Goal: Use online tool/utility: Utilize a website feature to perform a specific function

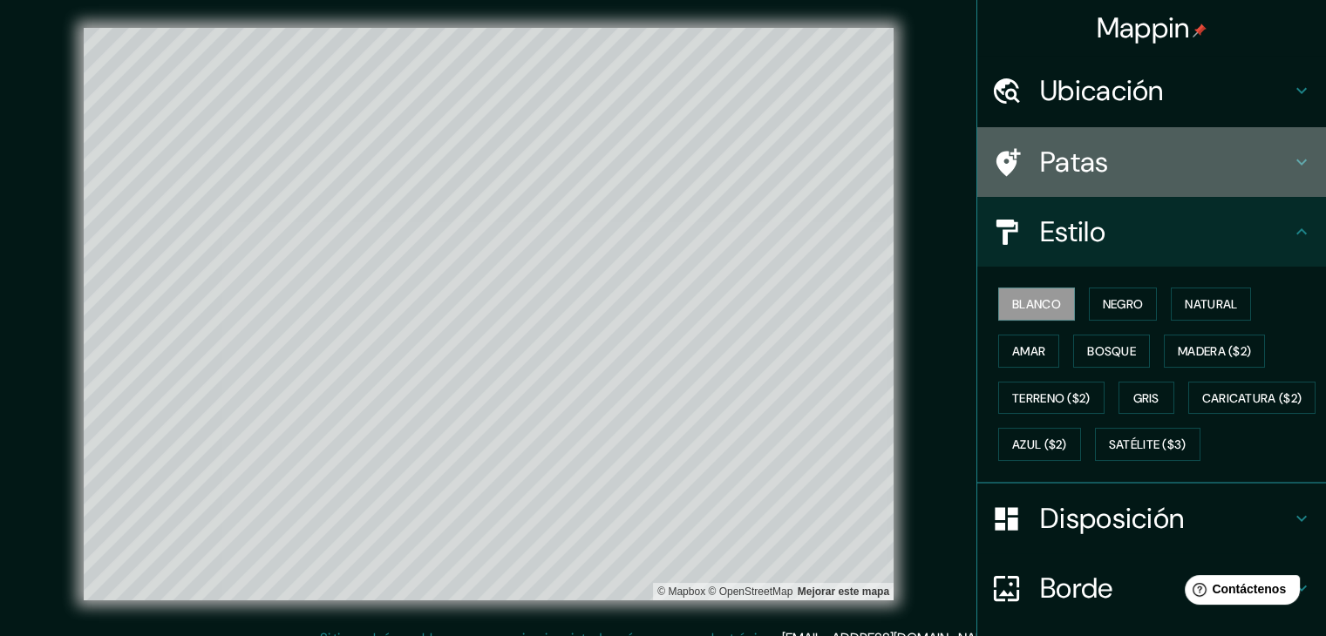
click at [1155, 175] on h4 "Patas" at bounding box center [1165, 162] width 251 height 35
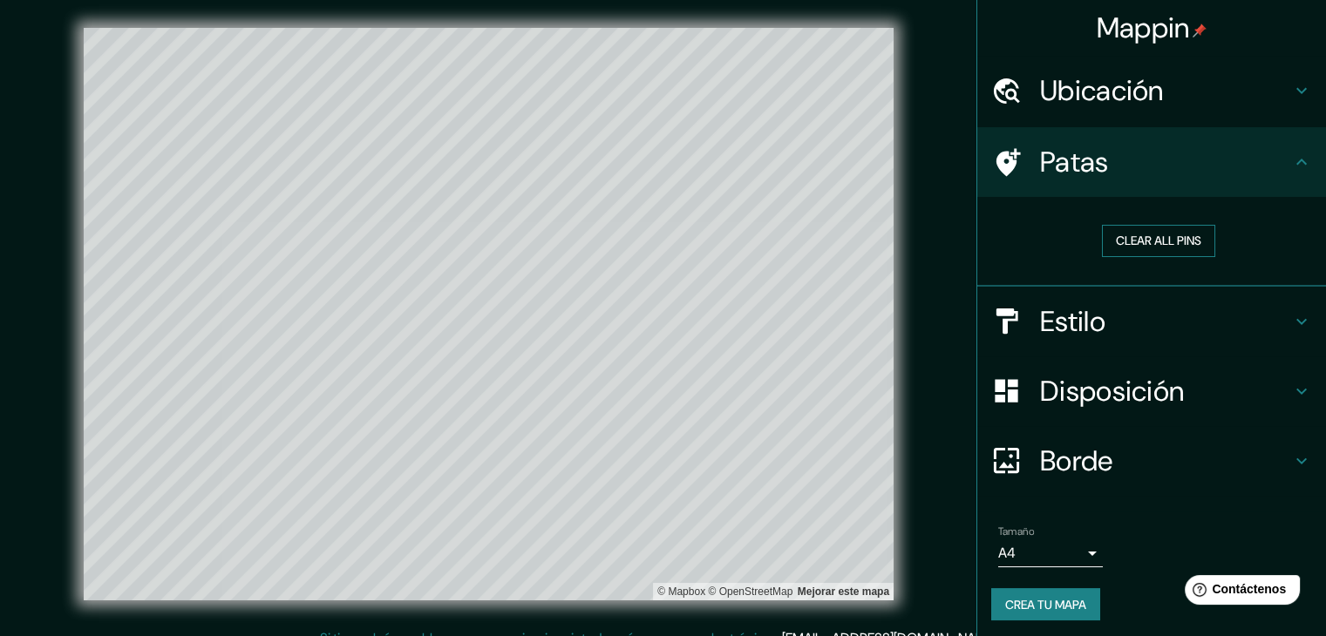
click at [1160, 247] on button "Clear all pins" at bounding box center [1158, 241] width 113 height 32
click at [1140, 234] on button "Clear all pins" at bounding box center [1158, 241] width 113 height 32
click at [1155, 79] on h4 "Ubicación" at bounding box center [1165, 90] width 251 height 35
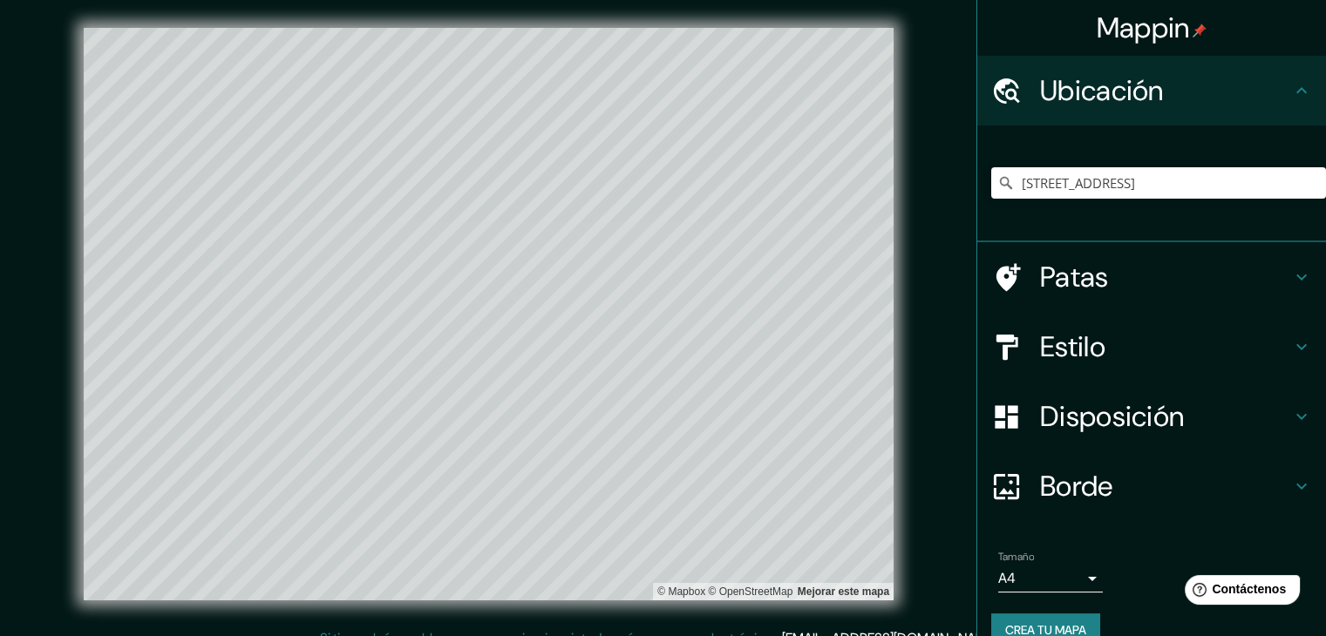
click at [1095, 312] on div "Estilo" at bounding box center [1151, 347] width 349 height 70
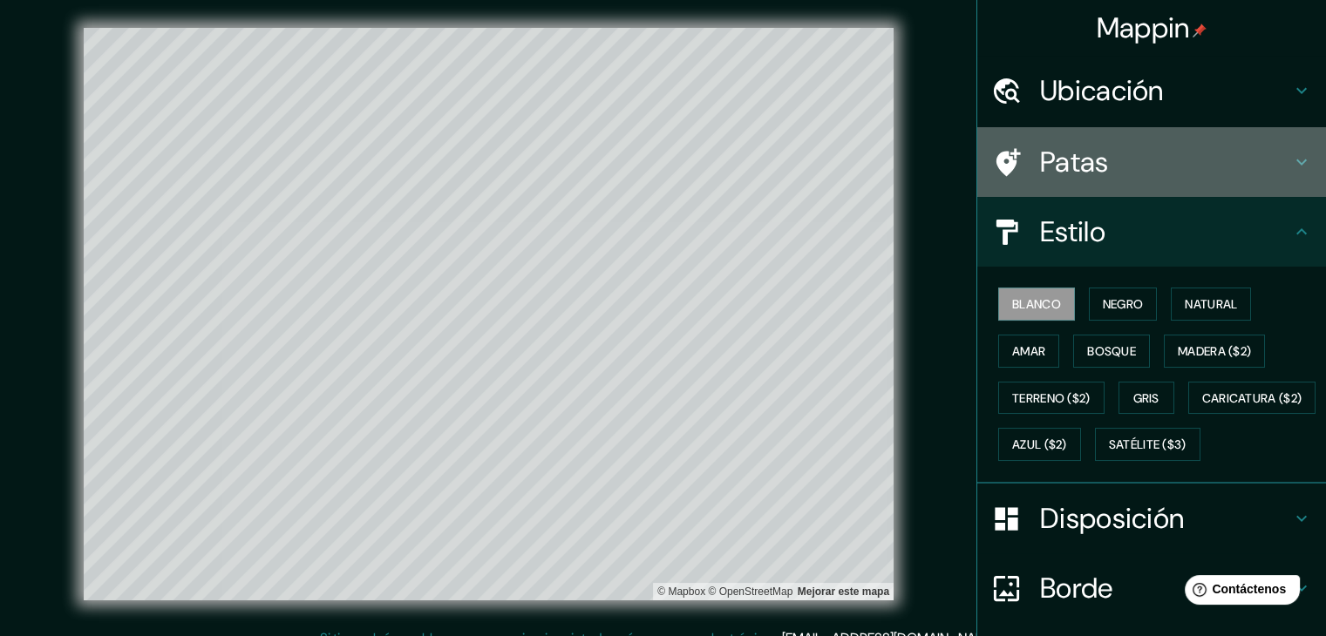
click at [1067, 149] on font "Patas" at bounding box center [1074, 162] width 69 height 37
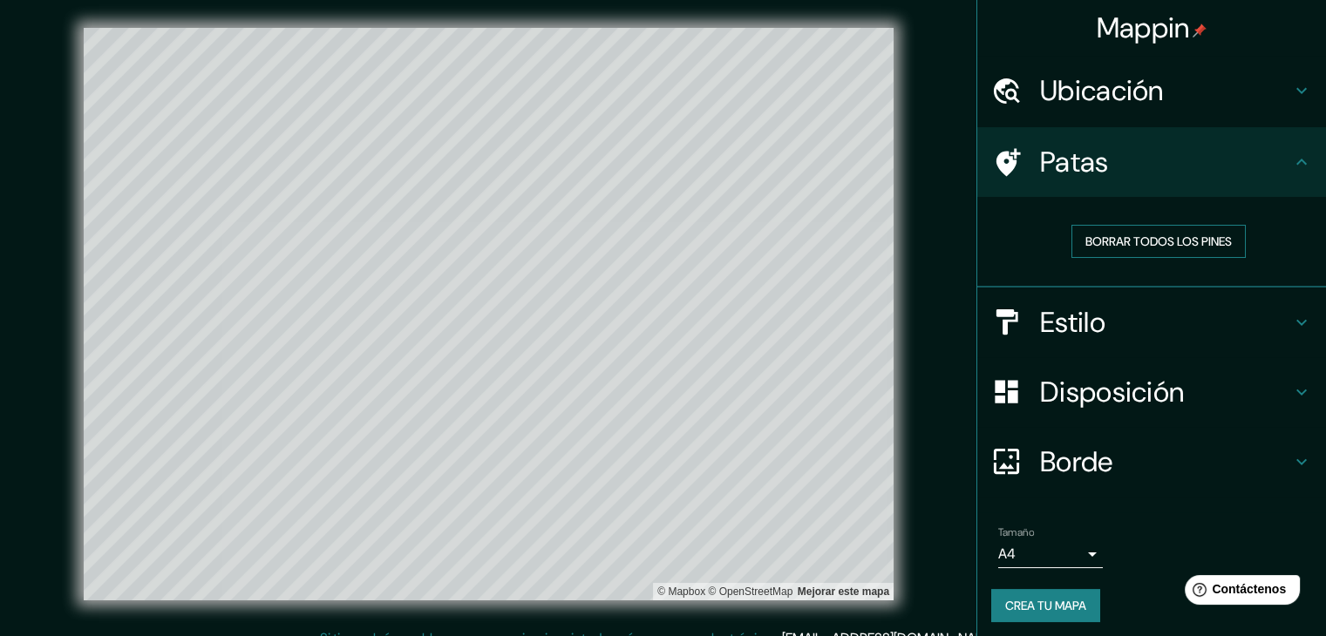
click at [1123, 245] on font "Borrar todos los pines" at bounding box center [1158, 242] width 146 height 16
click at [1085, 246] on font "Borrar todos los pines" at bounding box center [1158, 242] width 146 height 16
click at [1024, 254] on div "Borrar todos los pines" at bounding box center [1158, 241] width 307 height 33
click at [1040, 321] on font "Estilo" at bounding box center [1072, 322] width 65 height 37
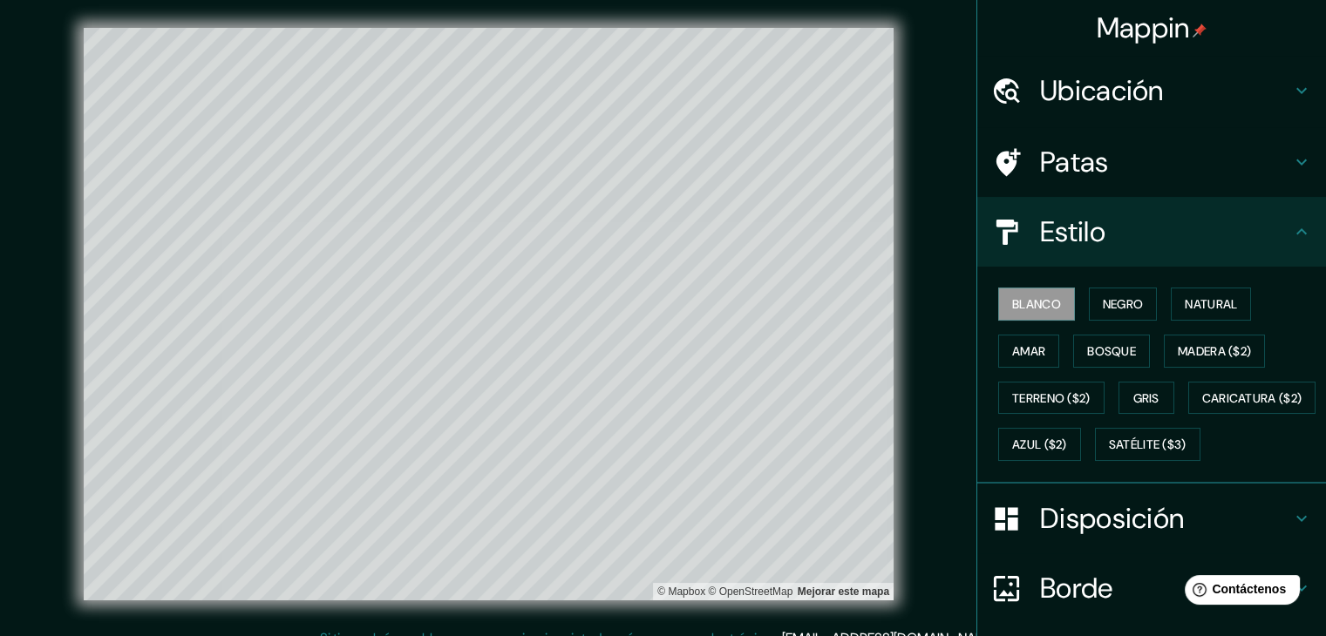
click at [1076, 226] on font "Estilo" at bounding box center [1072, 232] width 65 height 37
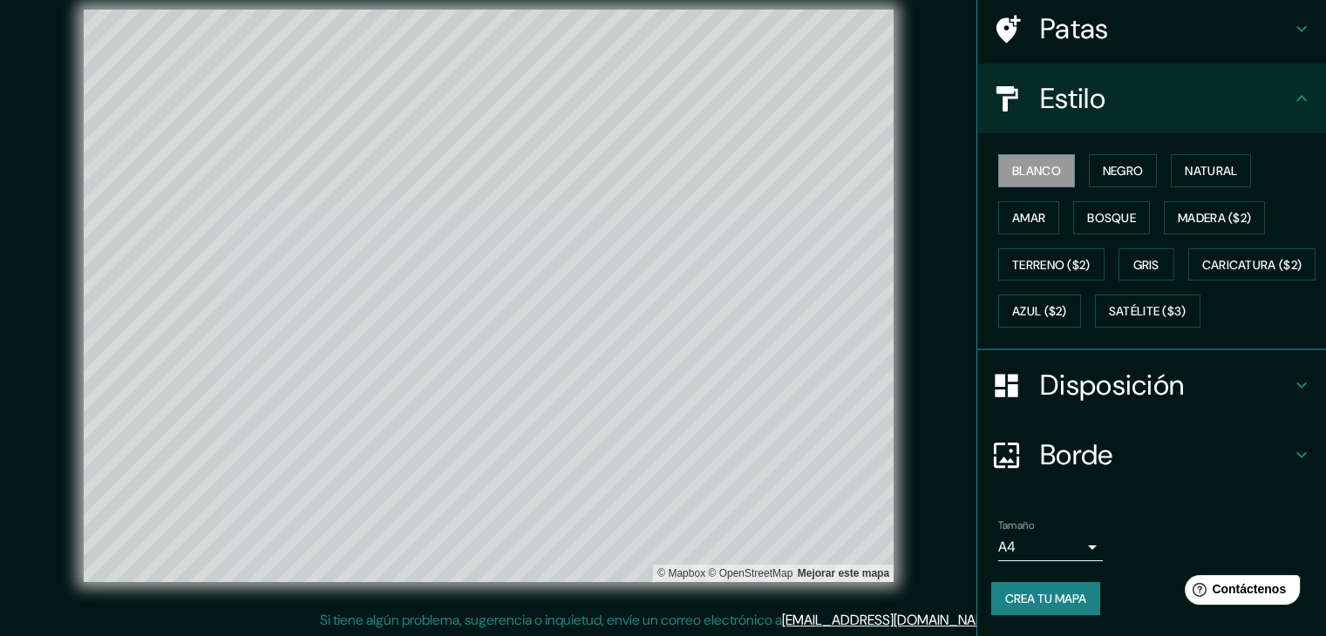
scroll to position [20, 0]
